Goal: Task Accomplishment & Management: Use online tool/utility

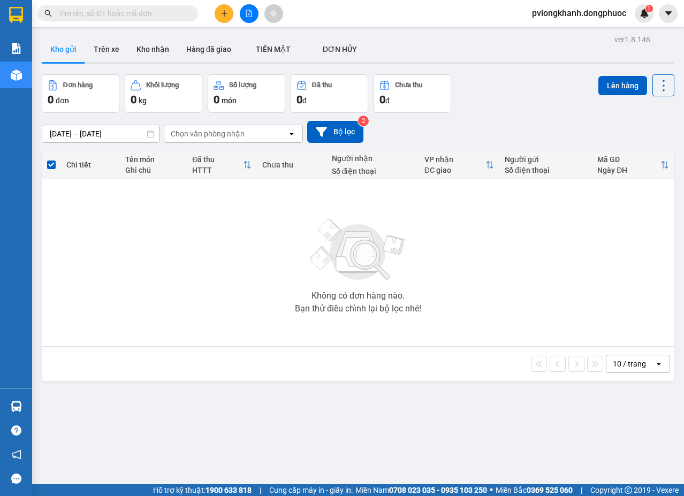
click at [518, 327] on section "Kết quả tìm kiếm ( 0 ) Bộ lọc No Data pvlongkhanh.dongphuoc 1 Báo cáo Mẫu 1: Bá…" at bounding box center [342, 248] width 684 height 496
click at [159, 47] on button "Kho nhận" at bounding box center [153, 49] width 50 height 26
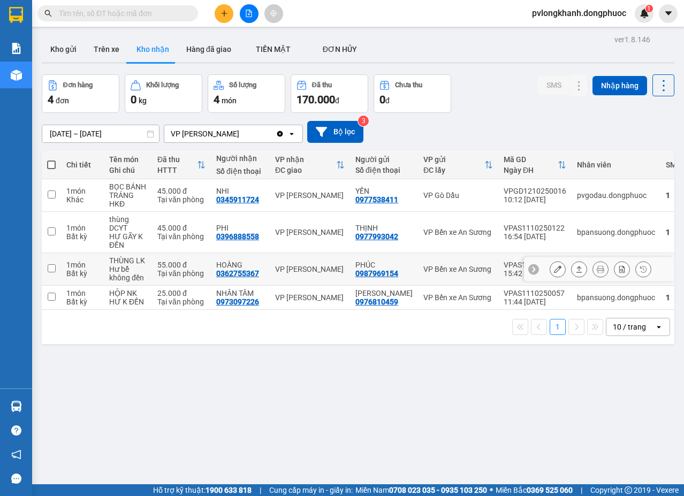
click at [576, 267] on icon at bounding box center [579, 269] width 7 height 7
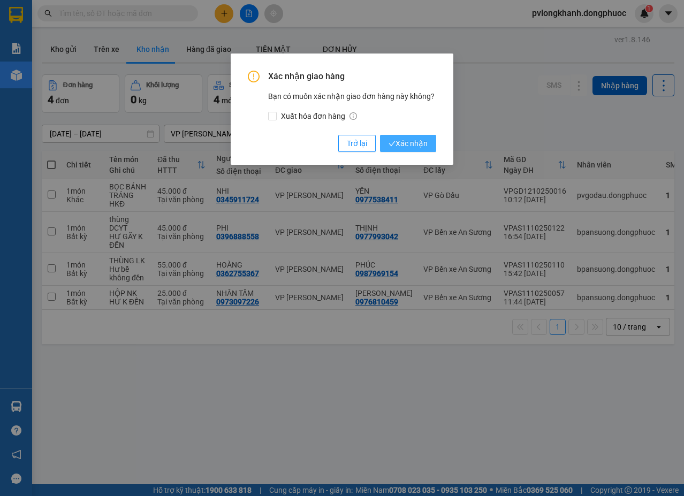
click at [425, 135] on button "Xác nhận" at bounding box center [408, 143] width 56 height 17
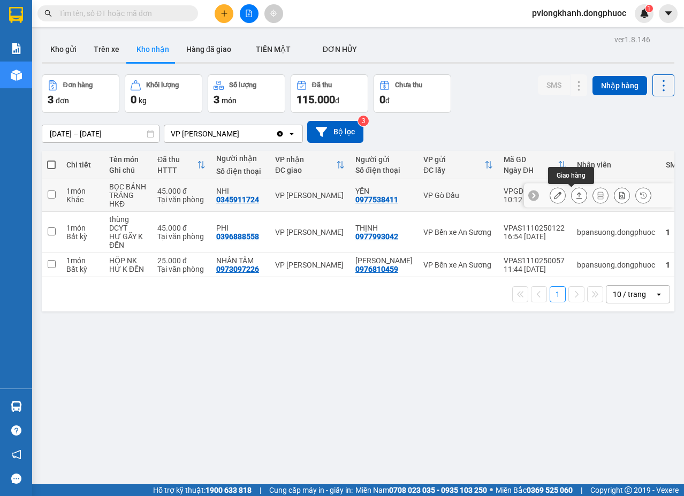
click at [576, 198] on icon at bounding box center [579, 195] width 7 height 7
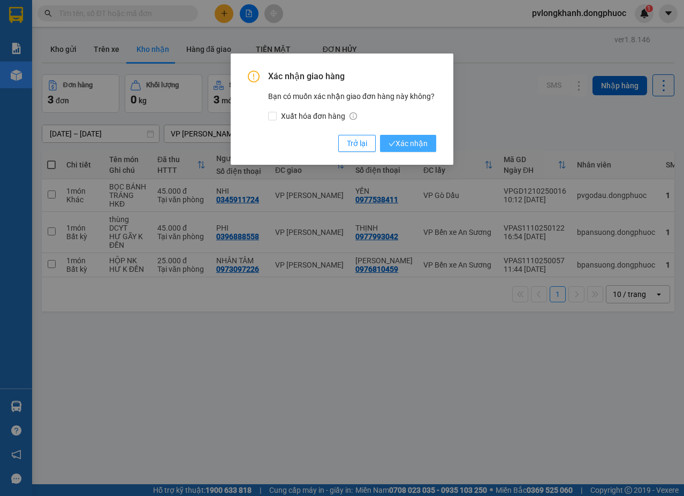
click at [414, 143] on span "Xác nhận" at bounding box center [408, 144] width 39 height 12
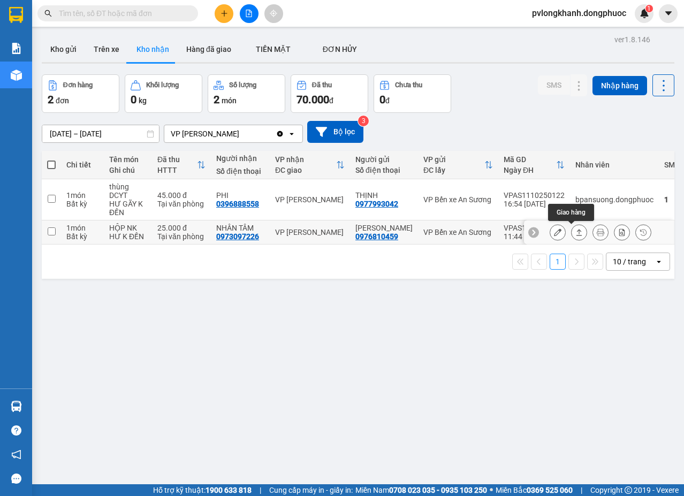
click at [576, 231] on icon at bounding box center [579, 232] width 7 height 7
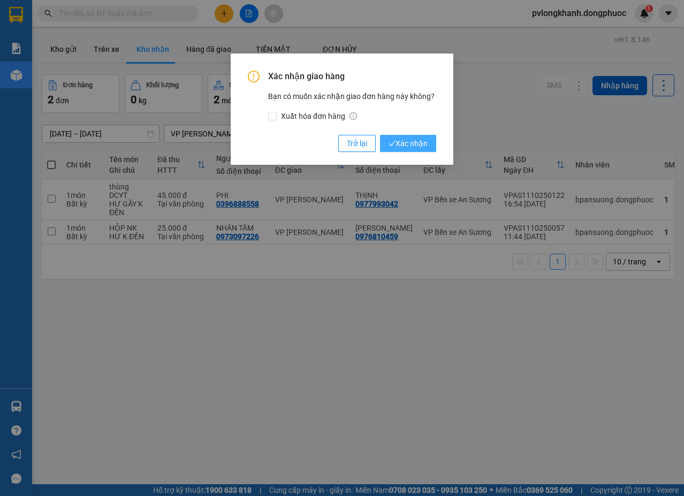
click at [424, 142] on span "Xác nhận" at bounding box center [408, 144] width 39 height 12
